Goal: Feedback & Contribution: Leave review/rating

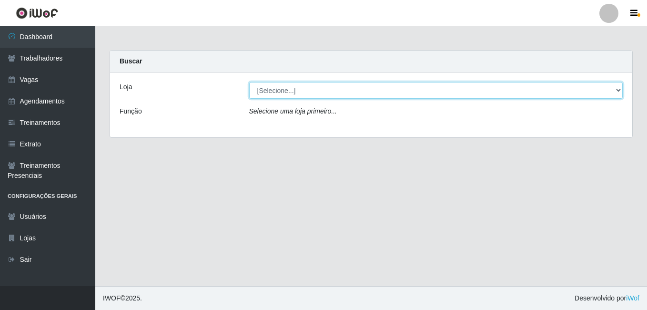
click at [307, 88] on select "[Selecione...] [GEOGRAPHIC_DATA] - [DATE][GEOGRAPHIC_DATA]" at bounding box center [436, 90] width 374 height 17
select select "471"
click at [249, 82] on select "[Selecione...] [GEOGRAPHIC_DATA] - [DATE][GEOGRAPHIC_DATA]" at bounding box center [436, 90] width 374 height 17
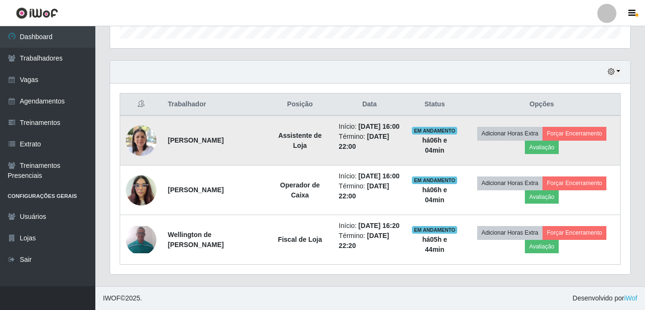
scroll to position [332, 0]
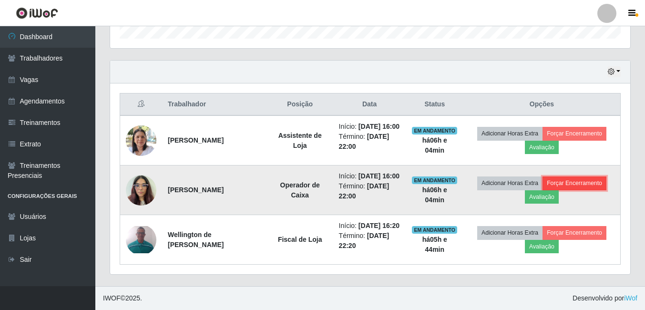
click at [575, 176] on button "Forçar Encerramento" at bounding box center [574, 182] width 64 height 13
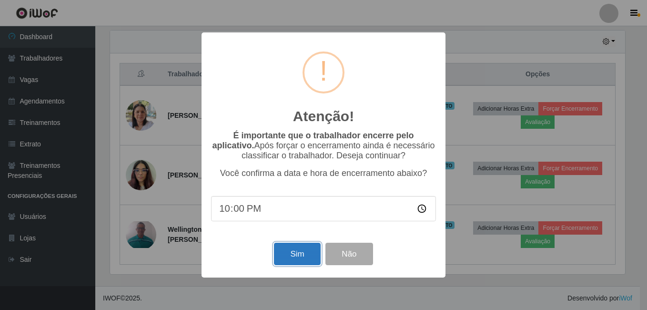
click at [305, 254] on button "Sim" at bounding box center [297, 253] width 46 height 22
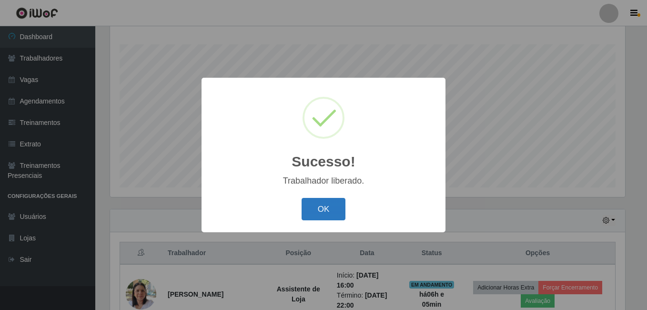
click at [316, 208] on button "OK" at bounding box center [324, 209] width 44 height 22
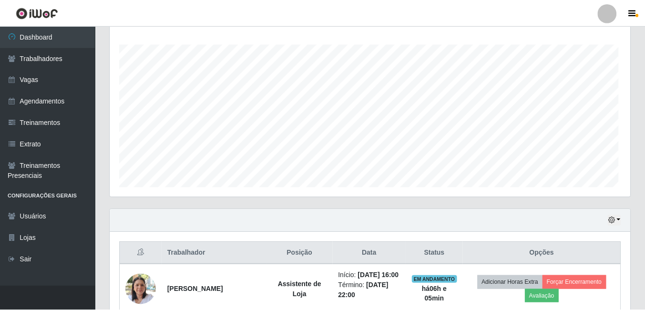
scroll to position [198, 520]
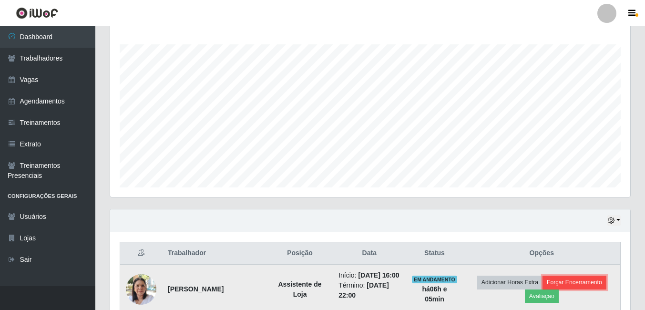
click at [569, 286] on button "Forçar Encerramento" at bounding box center [574, 281] width 64 height 13
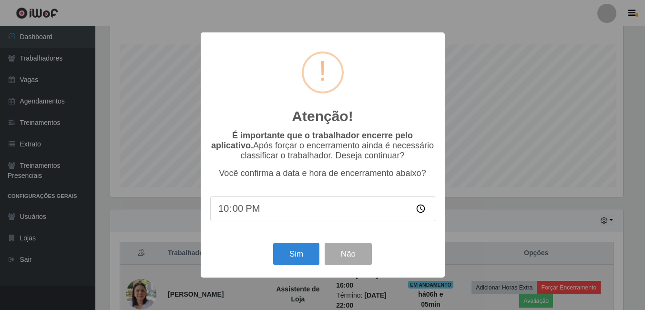
scroll to position [198, 515]
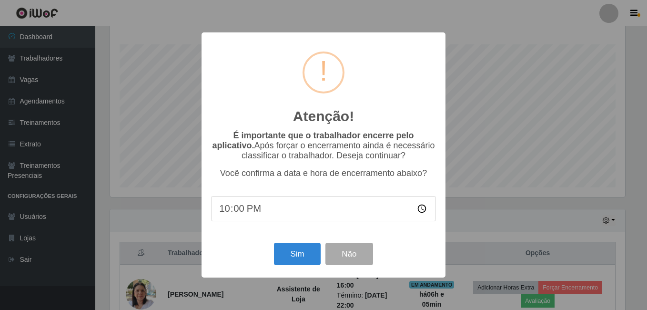
click at [505, 90] on div "Atenção! × É importante que o trabalhador encerre pelo aplicativo. Após forçar …" at bounding box center [323, 155] width 647 height 310
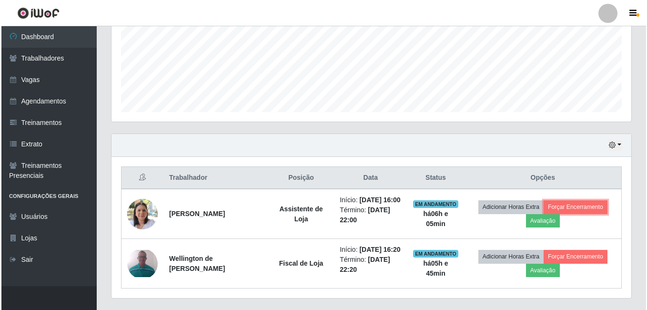
scroll to position [249, 0]
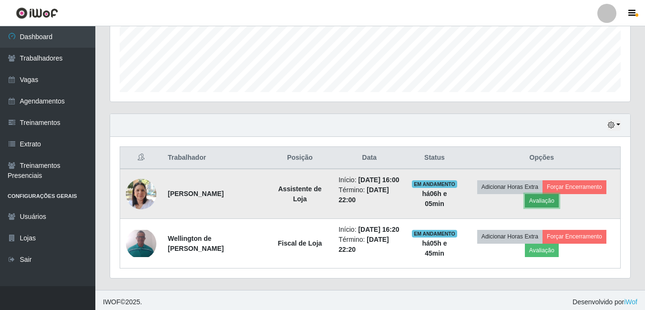
click at [545, 205] on button "Avaliação" at bounding box center [541, 200] width 34 height 13
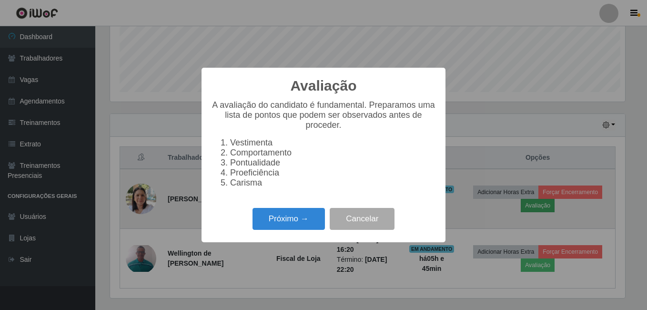
scroll to position [198, 515]
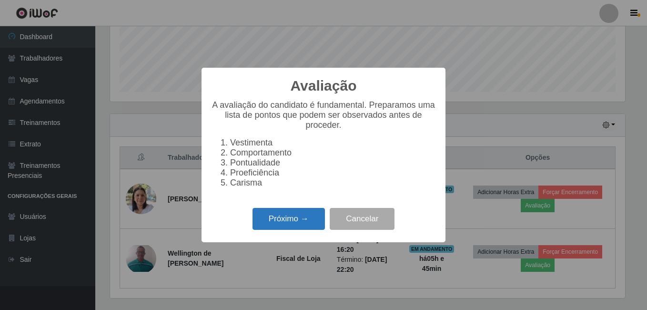
click at [301, 221] on button "Próximo →" at bounding box center [288, 219] width 72 height 22
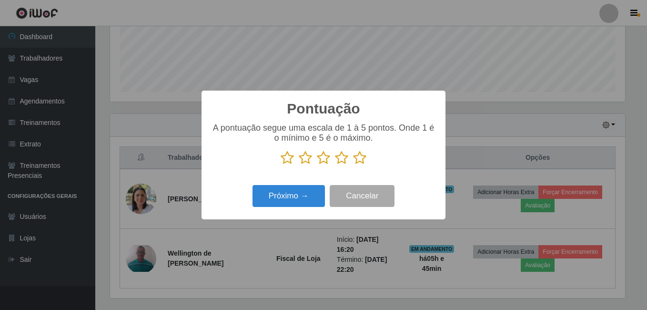
scroll to position [476172, 475855]
click at [342, 159] on icon at bounding box center [341, 158] width 13 height 14
click at [335, 165] on input "radio" at bounding box center [335, 165] width 0 height 0
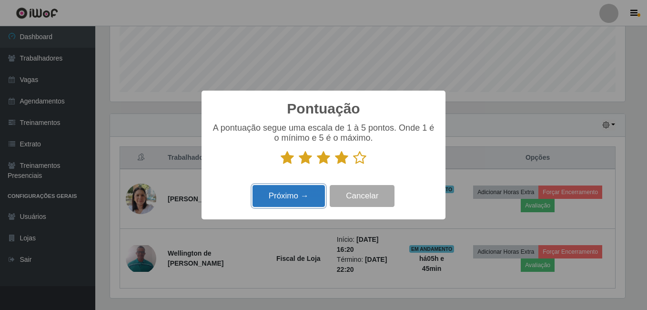
click at [306, 199] on button "Próximo →" at bounding box center [288, 196] width 72 height 22
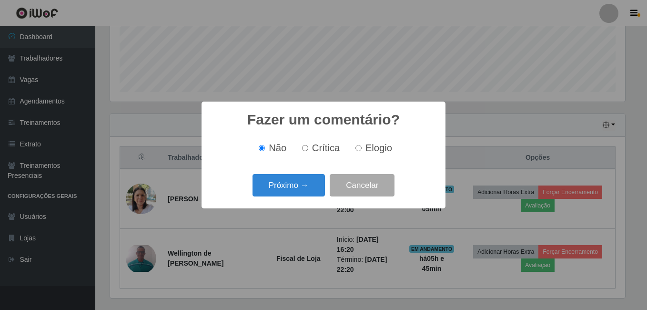
click at [374, 149] on span "Elogio" at bounding box center [378, 147] width 27 height 10
click at [362, 149] on input "Elogio" at bounding box center [358, 148] width 6 height 6
radio input "true"
click at [299, 182] on button "Próximo →" at bounding box center [288, 185] width 72 height 22
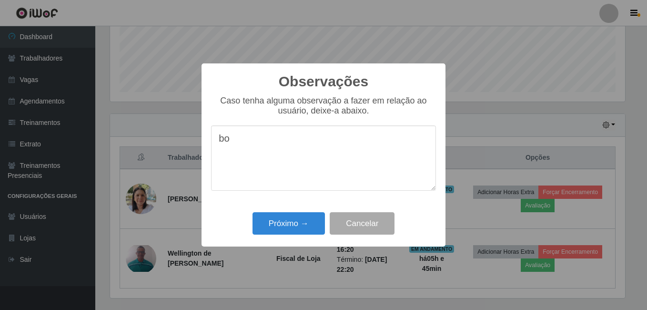
type textarea "b"
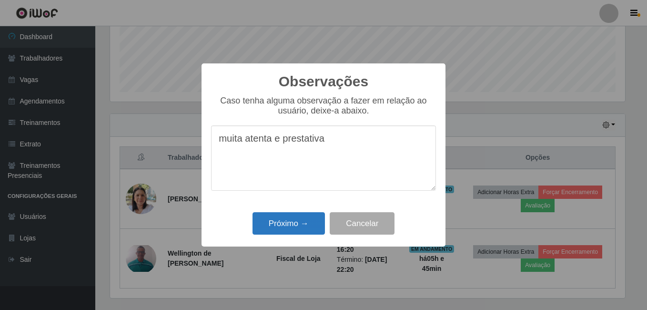
type textarea "muita atenta e prestativa"
click at [298, 227] on button "Próximo →" at bounding box center [288, 223] width 72 height 22
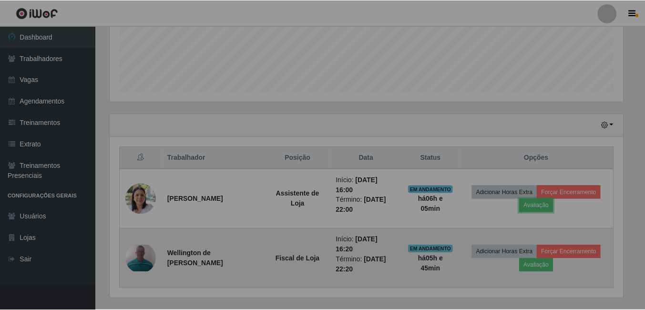
scroll to position [198, 520]
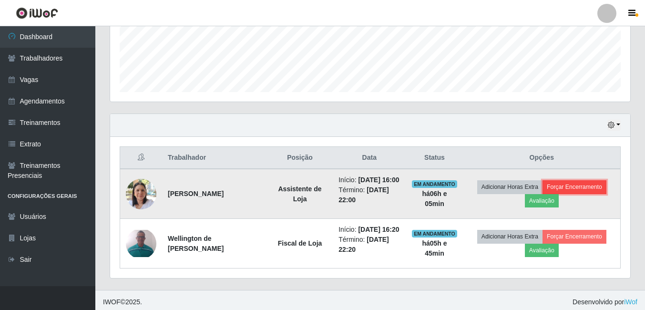
click at [580, 189] on button "Forçar Encerramento" at bounding box center [574, 186] width 64 height 13
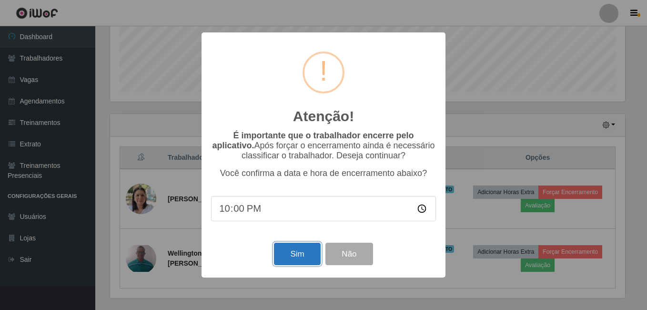
click at [283, 260] on button "Sim" at bounding box center [297, 253] width 46 height 22
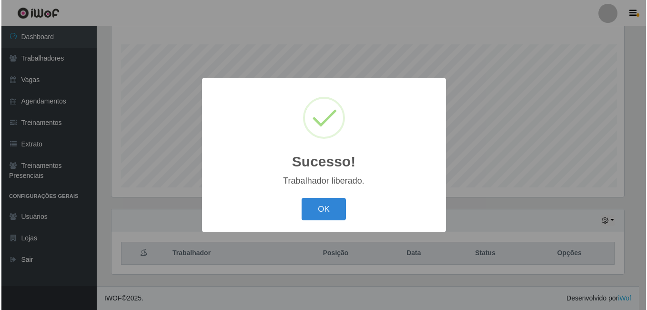
scroll to position [0, 0]
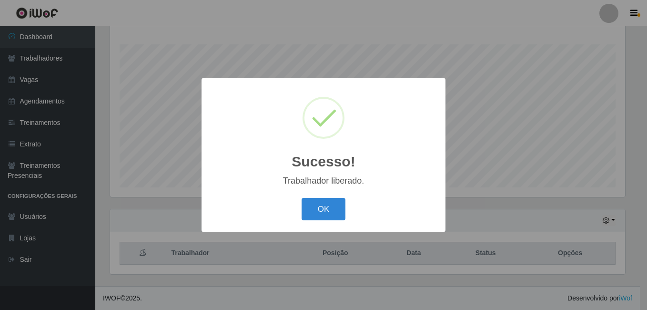
click at [578, 253] on div "Sucesso! × Trabalhador liberado. OK Cancel" at bounding box center [323, 155] width 647 height 310
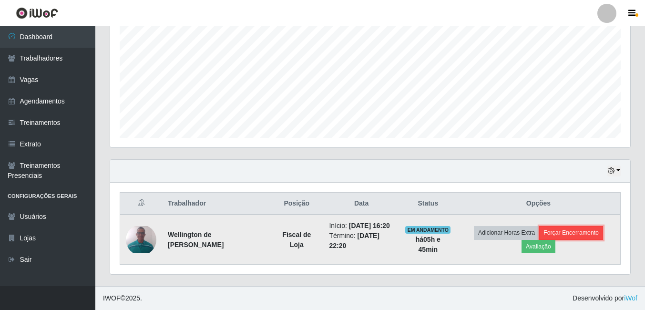
click at [573, 235] on button "Forçar Encerramento" at bounding box center [571, 232] width 64 height 13
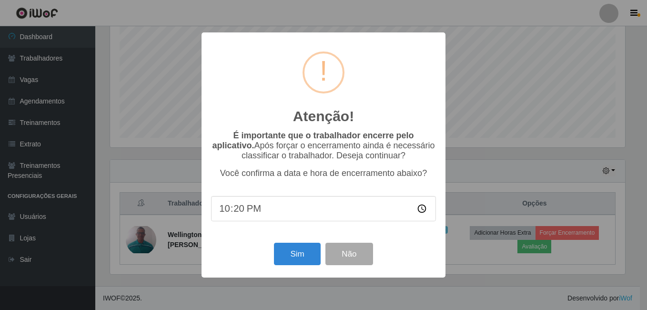
click at [535, 247] on div "Atenção! × É importante que o trabalhador encerre pelo aplicativo. Após forçar …" at bounding box center [323, 155] width 647 height 310
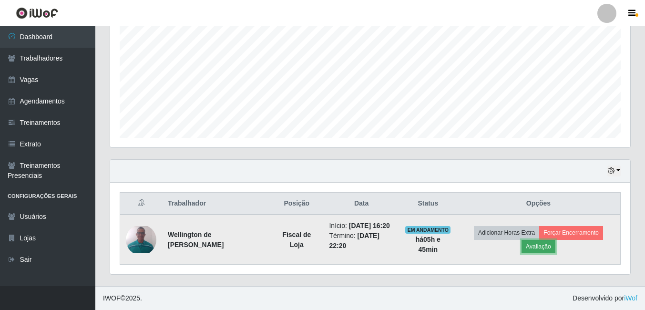
click at [534, 246] on button "Avaliação" at bounding box center [538, 246] width 34 height 13
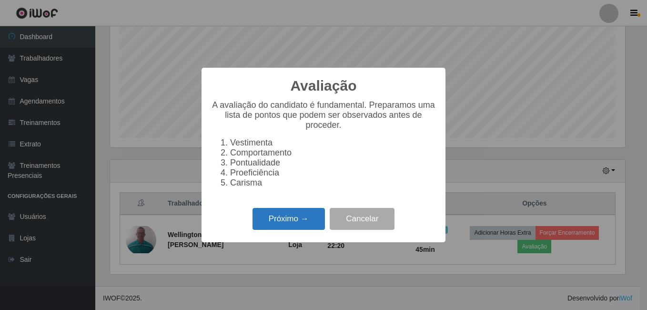
click at [282, 222] on button "Próximo →" at bounding box center [288, 219] width 72 height 22
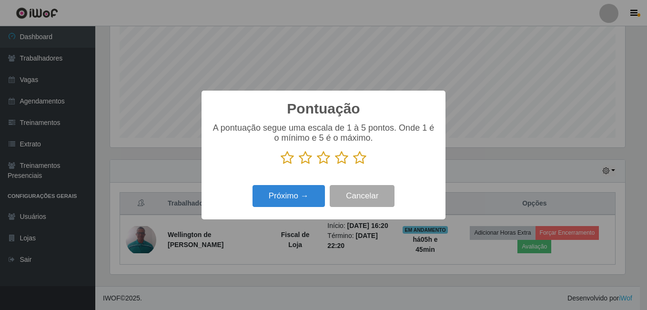
click at [362, 160] on icon at bounding box center [359, 158] width 13 height 14
click at [353, 165] on input "radio" at bounding box center [353, 165] width 0 height 0
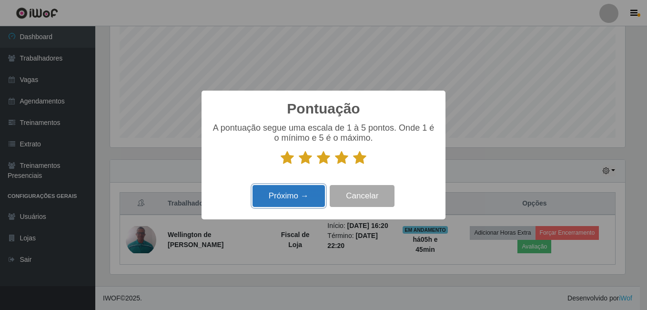
click at [300, 192] on button "Próximo →" at bounding box center [288, 196] width 72 height 22
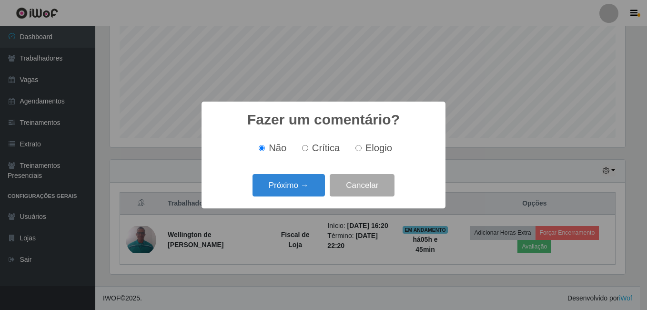
click at [380, 148] on span "Elogio" at bounding box center [378, 147] width 27 height 10
click at [362, 148] on input "Elogio" at bounding box center [358, 148] width 6 height 6
radio input "true"
click at [274, 192] on button "Próximo →" at bounding box center [288, 185] width 72 height 22
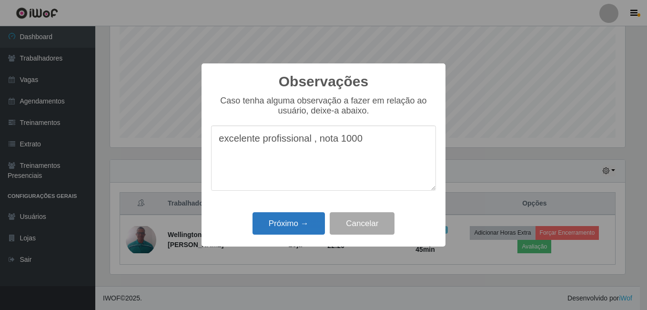
type textarea "excelente profissional , nota 1000"
click at [301, 218] on button "Próximo →" at bounding box center [288, 223] width 72 height 22
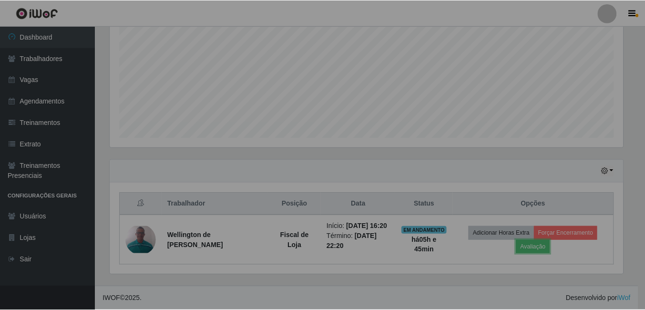
scroll to position [476172, 475850]
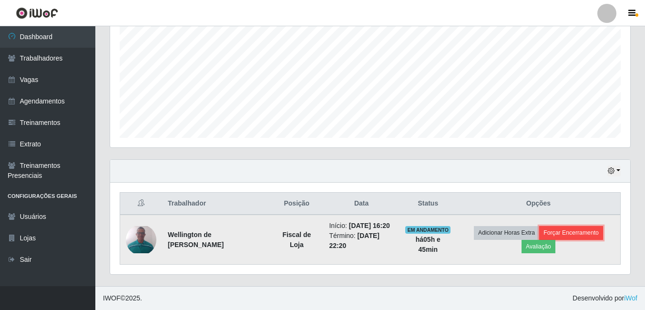
click at [554, 231] on button "Forçar Encerramento" at bounding box center [571, 232] width 64 height 13
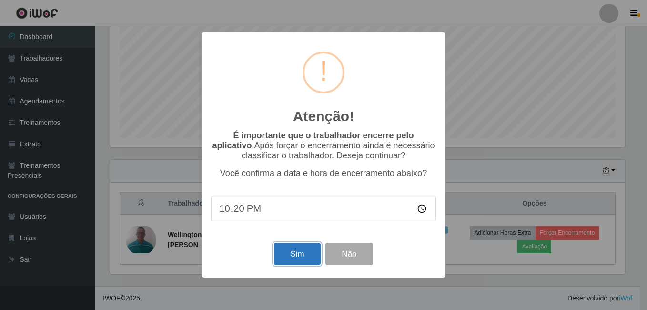
click at [302, 258] on button "Sim" at bounding box center [297, 253] width 46 height 22
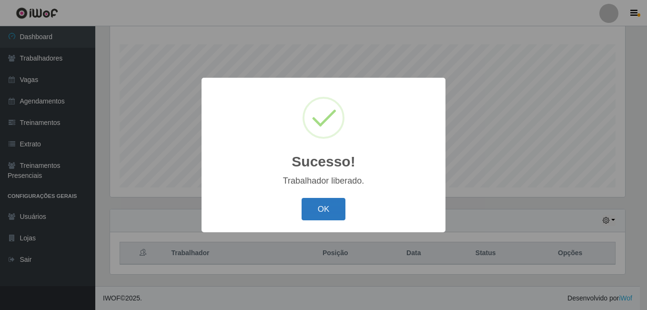
click at [336, 204] on button "OK" at bounding box center [324, 209] width 44 height 22
